Goal: Navigation & Orientation: Find specific page/section

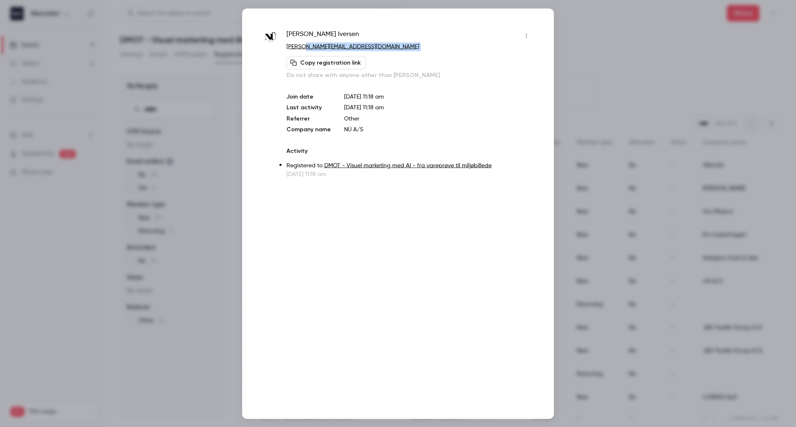
scroll to position [660, 0]
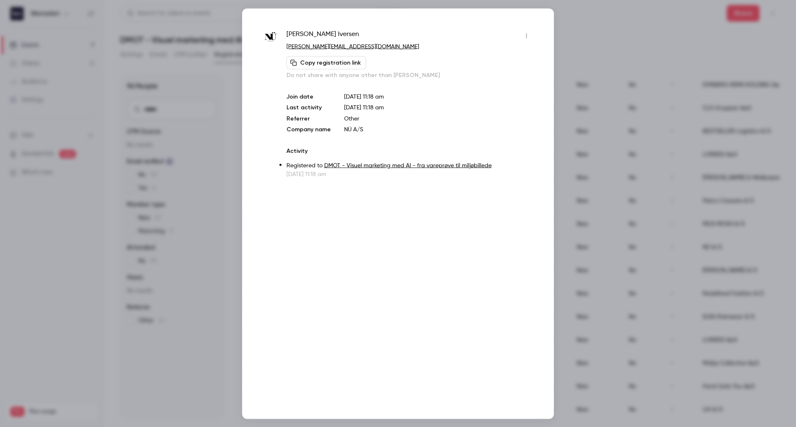
click at [580, 22] on div at bounding box center [398, 213] width 796 height 427
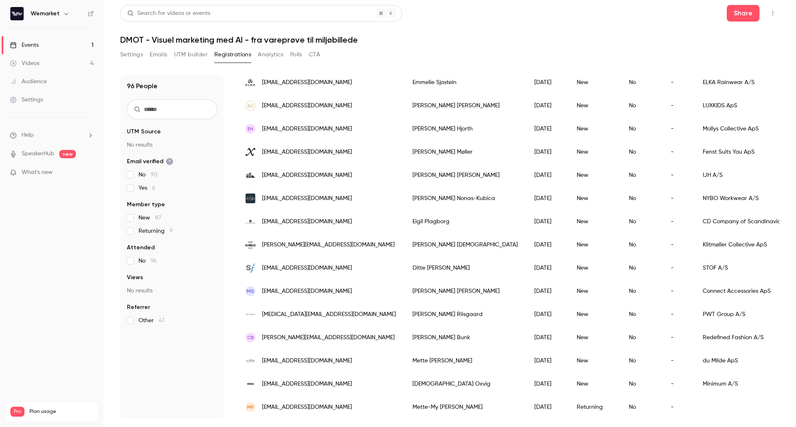
scroll to position [901, 0]
click at [293, 57] on button "Polls" at bounding box center [296, 54] width 12 height 13
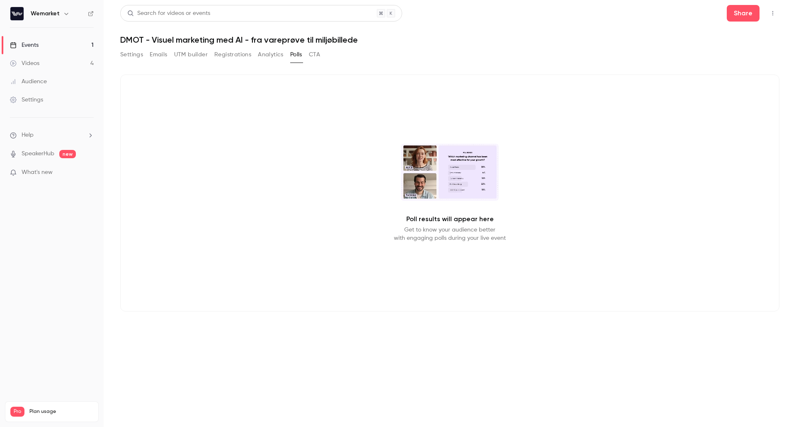
click at [137, 62] on div "Settings Emails UTM builder Registrations Analytics Polls CTA" at bounding box center [220, 56] width 200 height 17
click at [39, 63] on link "Videos 4" at bounding box center [52, 63] width 104 height 18
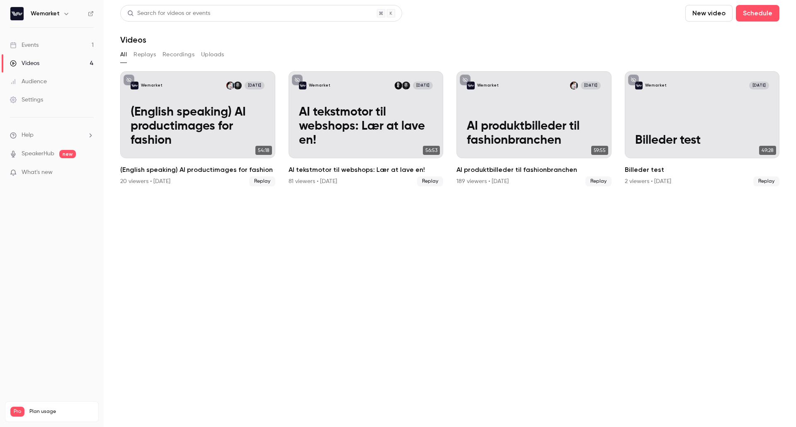
click at [37, 41] on div "Events" at bounding box center [24, 45] width 29 height 8
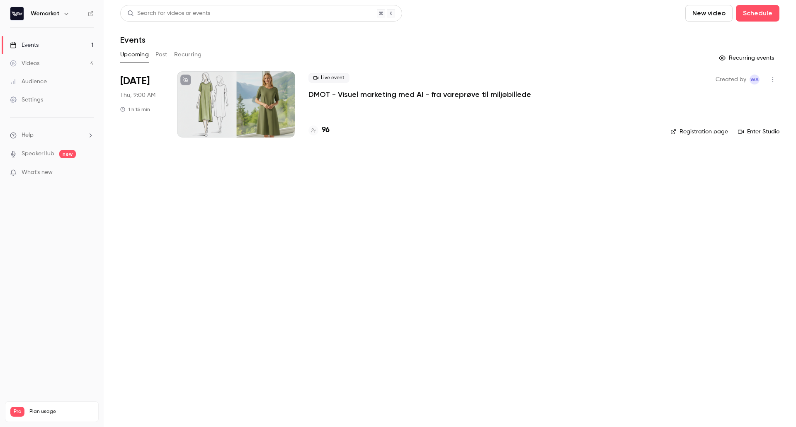
click at [355, 89] on div "Live event DMOT - Visuel marketing med AI - fra vareprøve til miljøbillede" at bounding box center [482, 86] width 348 height 27
click at [348, 94] on p "DMOT - Visuel marketing med AI - fra vareprøve til miljøbillede" at bounding box center [419, 94] width 223 height 10
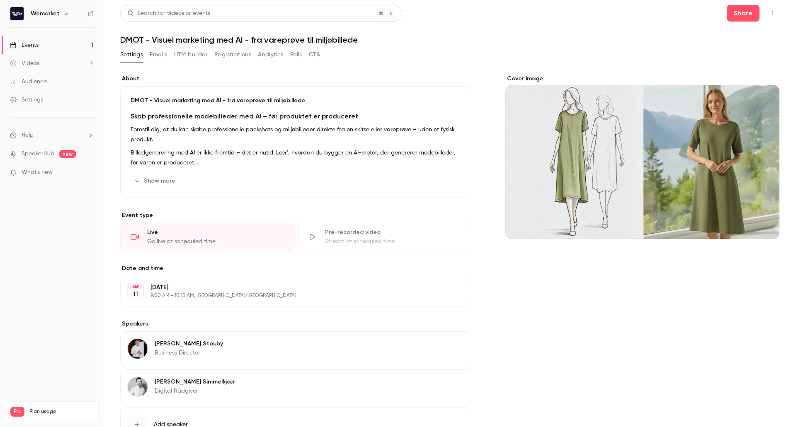
click at [293, 59] on button "Polls" at bounding box center [296, 54] width 12 height 13
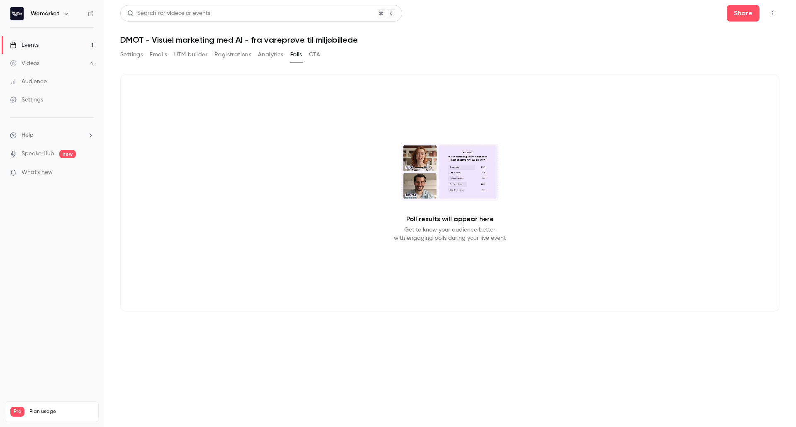
click at [453, 186] on video at bounding box center [450, 172] width 98 height 57
click at [435, 230] on p "Get to know your audience better with engaging polls during your live event" at bounding box center [450, 234] width 112 height 17
drag, startPoint x: 435, startPoint y: 230, endPoint x: 486, endPoint y: 232, distance: 50.6
click at [486, 232] on p "Get to know your audience better with engaging polls during your live event" at bounding box center [450, 234] width 112 height 17
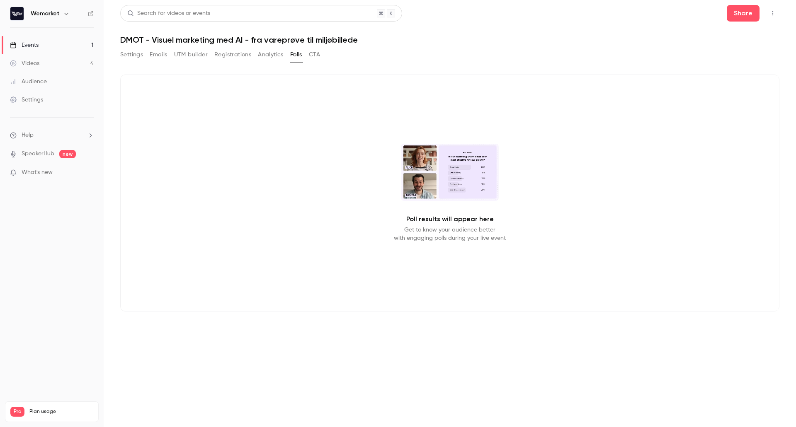
click at [138, 58] on button "Settings" at bounding box center [131, 54] width 23 height 13
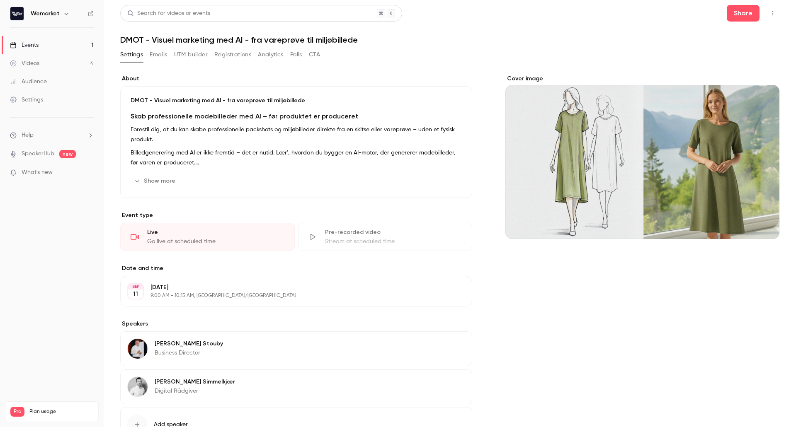
click at [56, 13] on h6 "Wemarket" at bounding box center [45, 14] width 29 height 8
click at [67, 14] on icon "button" at bounding box center [66, 13] width 7 height 7
click at [66, 14] on div at bounding box center [398, 213] width 796 height 427
click at [34, 101] on div "Settings" at bounding box center [26, 100] width 33 height 8
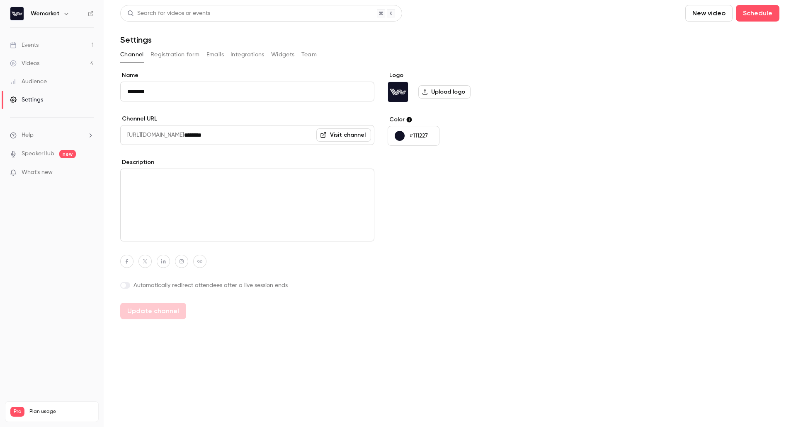
click at [29, 62] on div "Videos" at bounding box center [24, 63] width 29 height 8
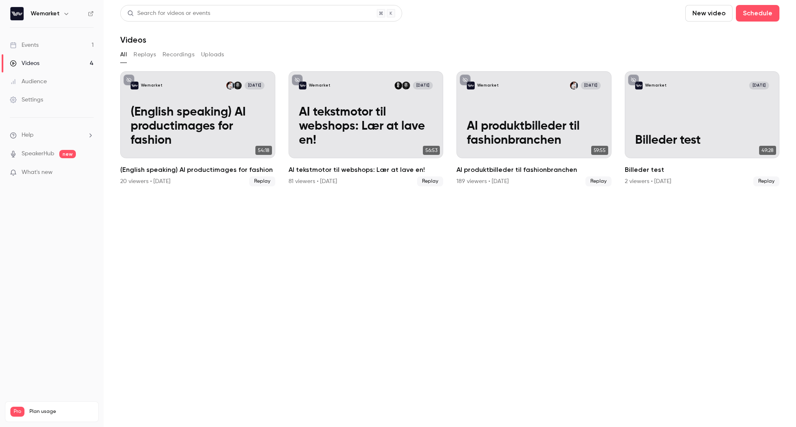
click at [48, 46] on link "Events 1" at bounding box center [52, 45] width 104 height 18
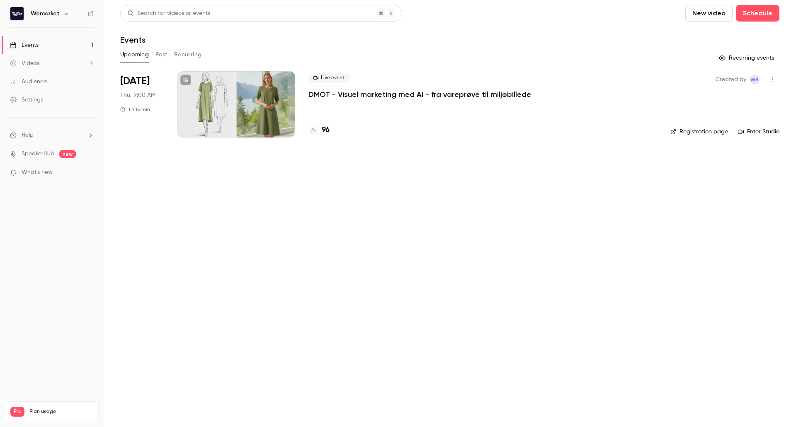
click at [767, 131] on link "Enter Studio" at bounding box center [758, 132] width 41 height 8
